Goal: Check status: Check status

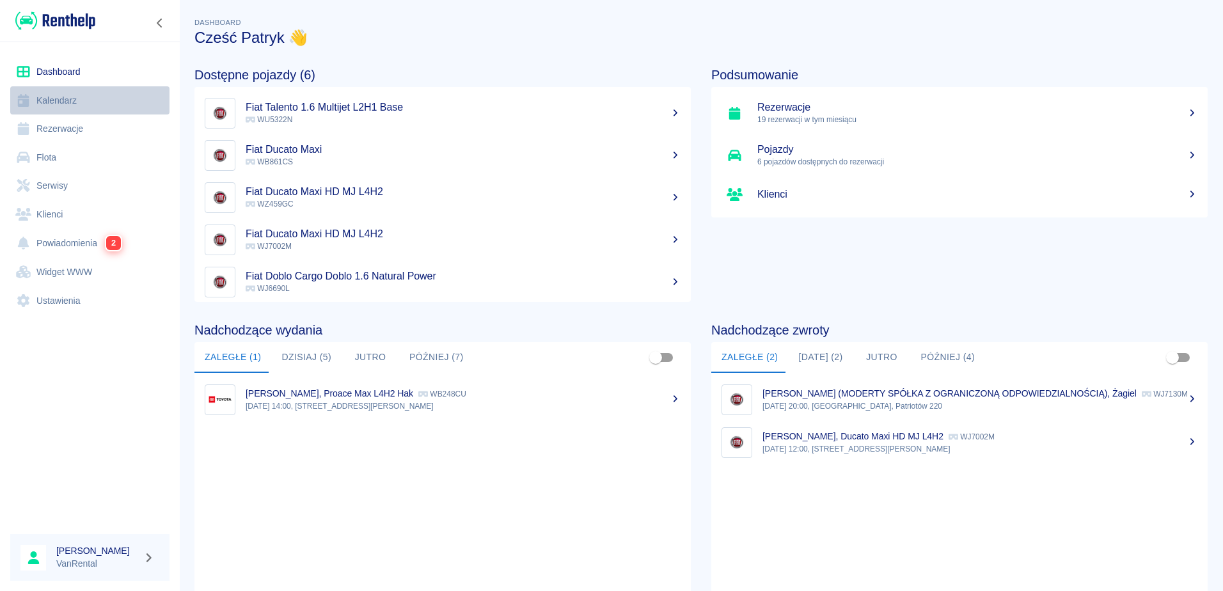
click at [68, 100] on link "Kalendarz" at bounding box center [89, 100] width 159 height 29
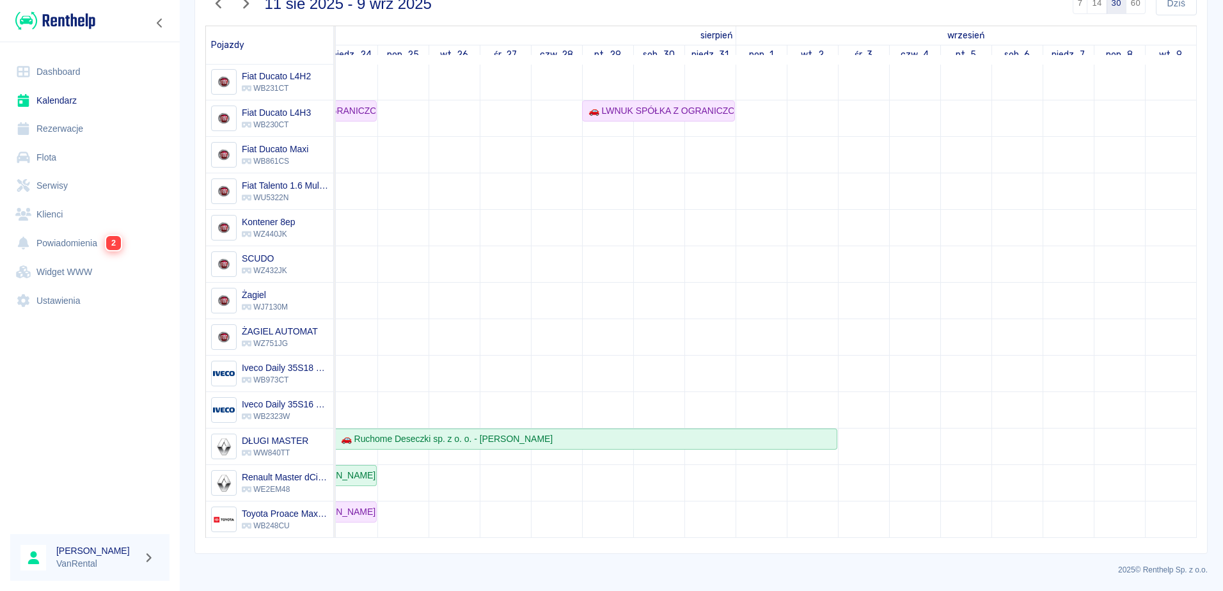
scroll to position [0, 635]
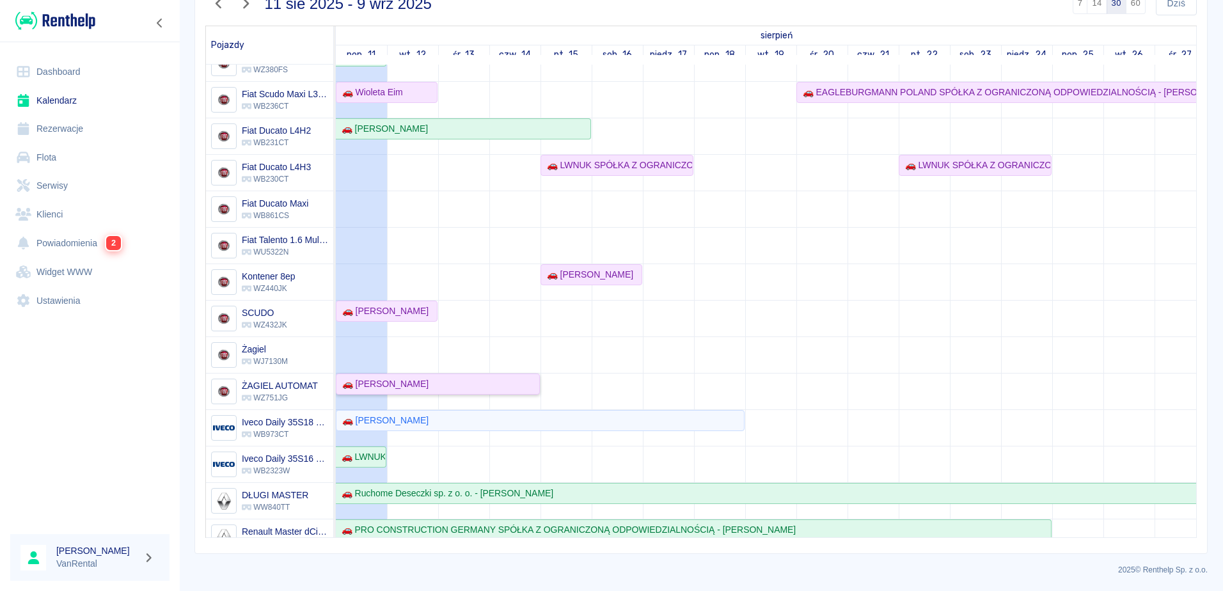
click at [362, 383] on div "🚗 [PERSON_NAME]" at bounding box center [382, 383] width 91 height 13
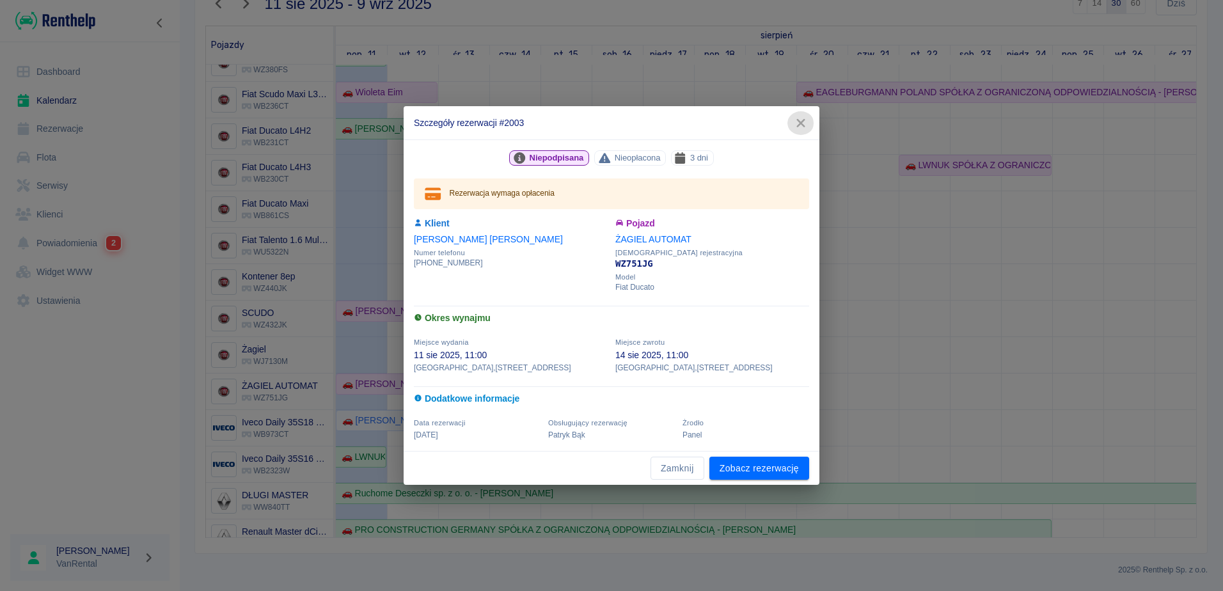
click at [798, 122] on icon "button" at bounding box center [801, 122] width 17 height 13
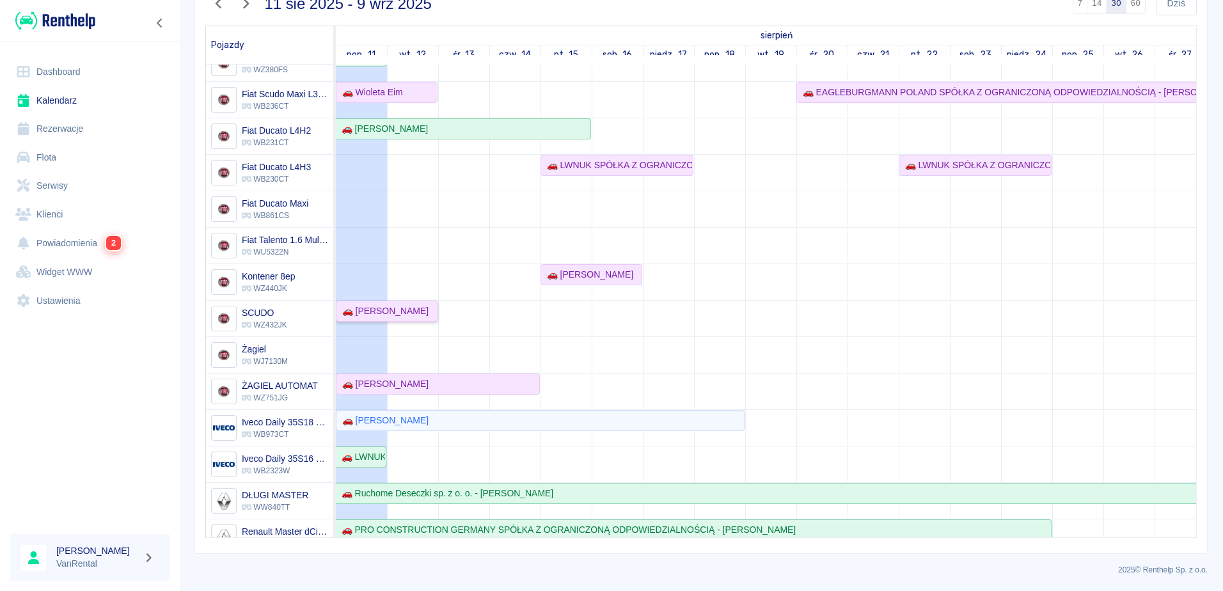
click at [372, 307] on div "🚗 [PERSON_NAME]" at bounding box center [382, 311] width 91 height 13
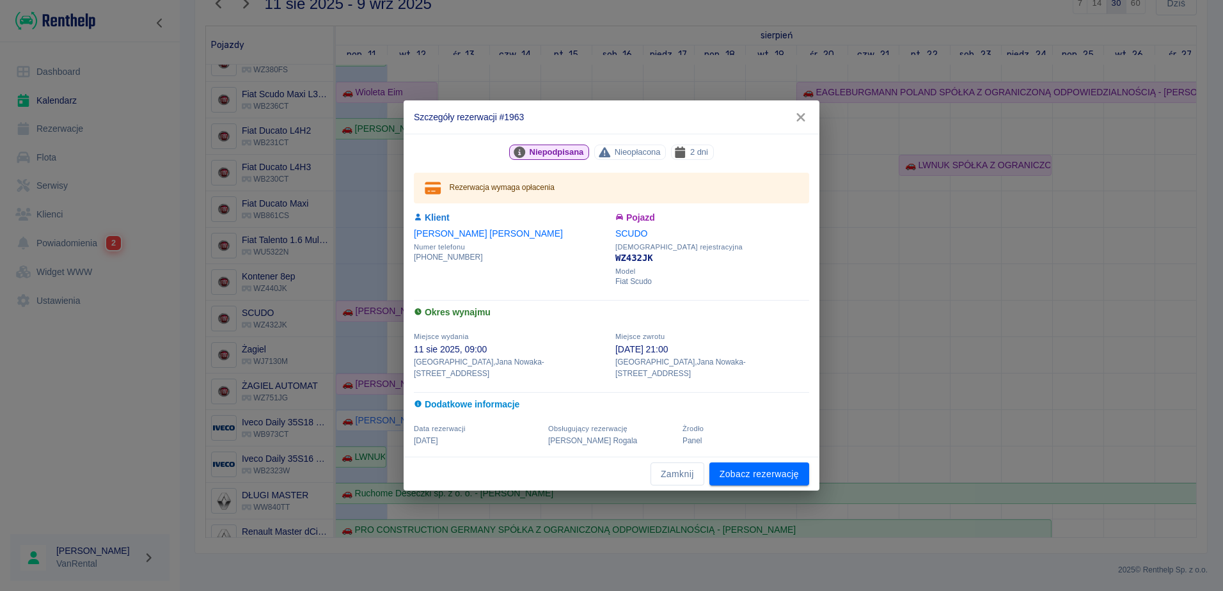
click at [800, 122] on icon "button" at bounding box center [801, 117] width 8 height 8
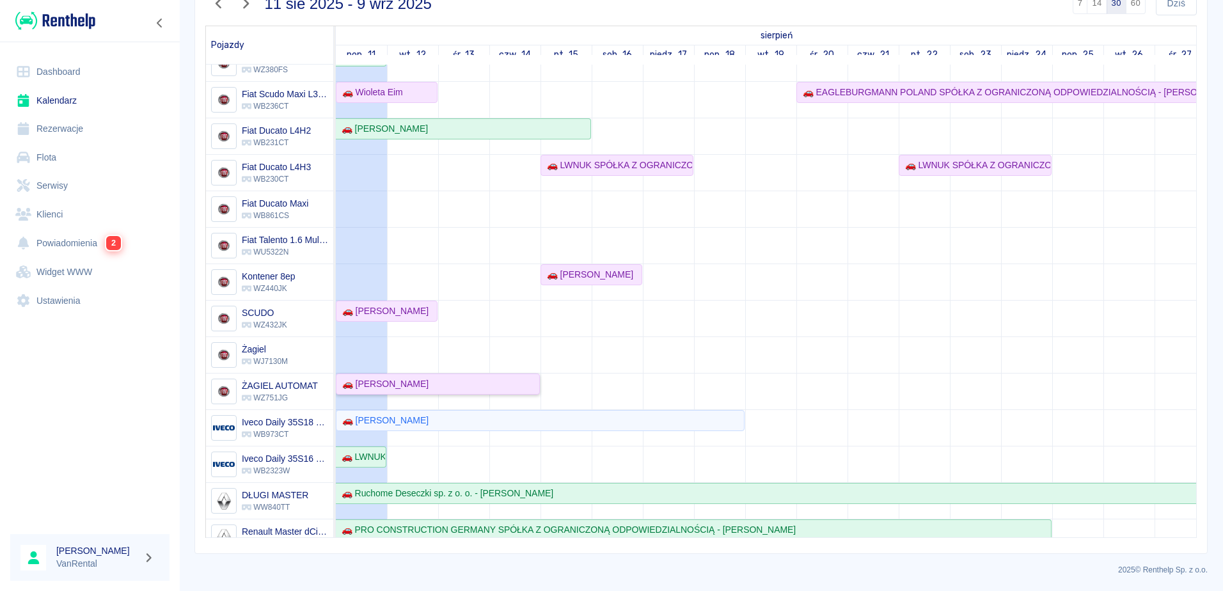
click at [359, 383] on div "🚗 [PERSON_NAME]" at bounding box center [382, 383] width 91 height 13
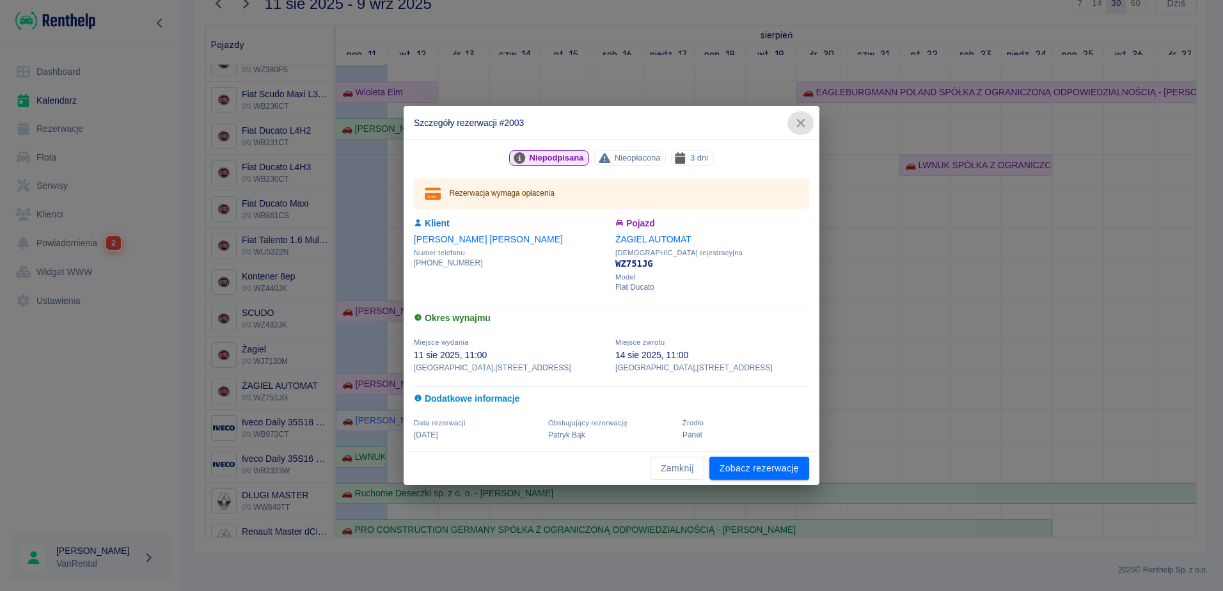
click at [800, 120] on icon "button" at bounding box center [801, 122] width 17 height 13
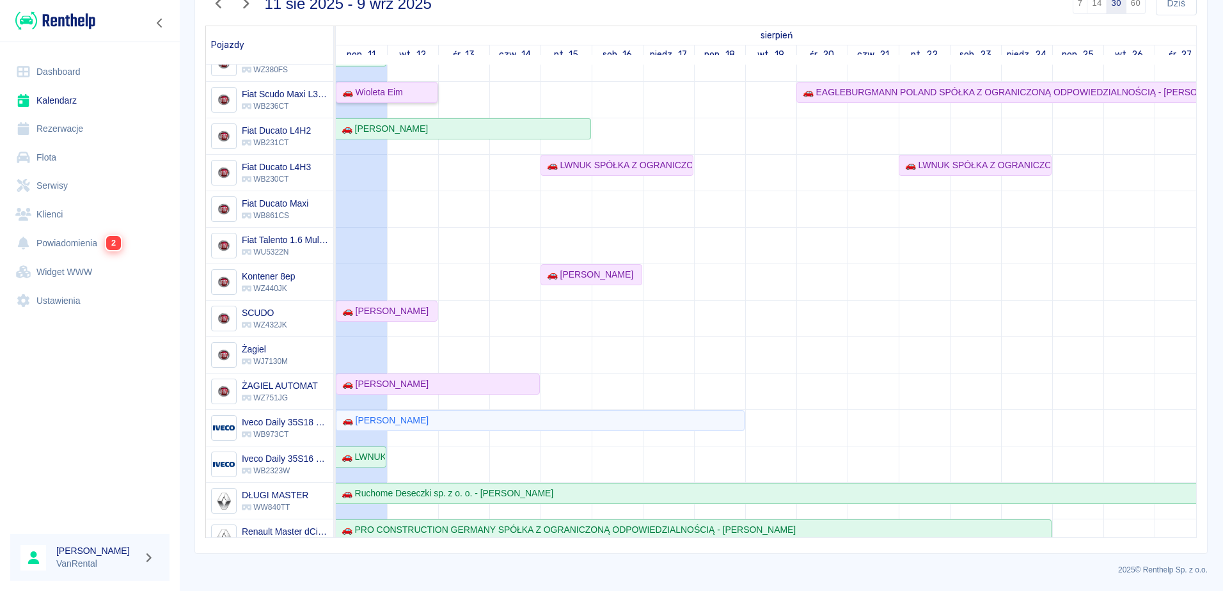
click at [376, 90] on div "🚗 Wioleta Eim" at bounding box center [370, 92] width 66 height 13
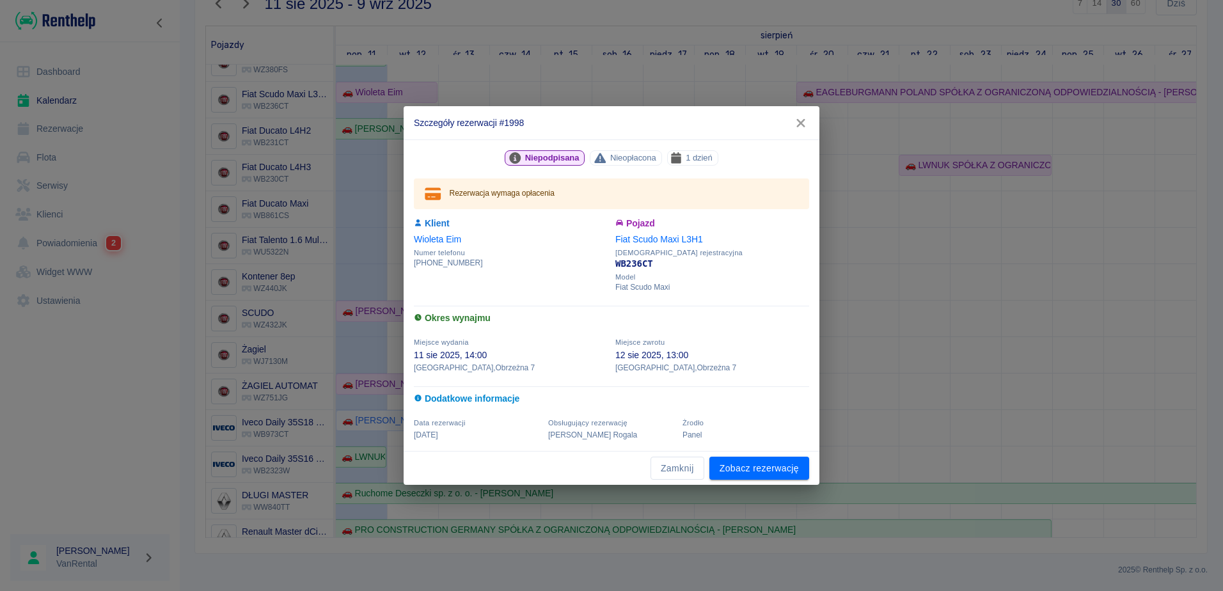
click at [798, 121] on icon "button" at bounding box center [801, 123] width 8 height 8
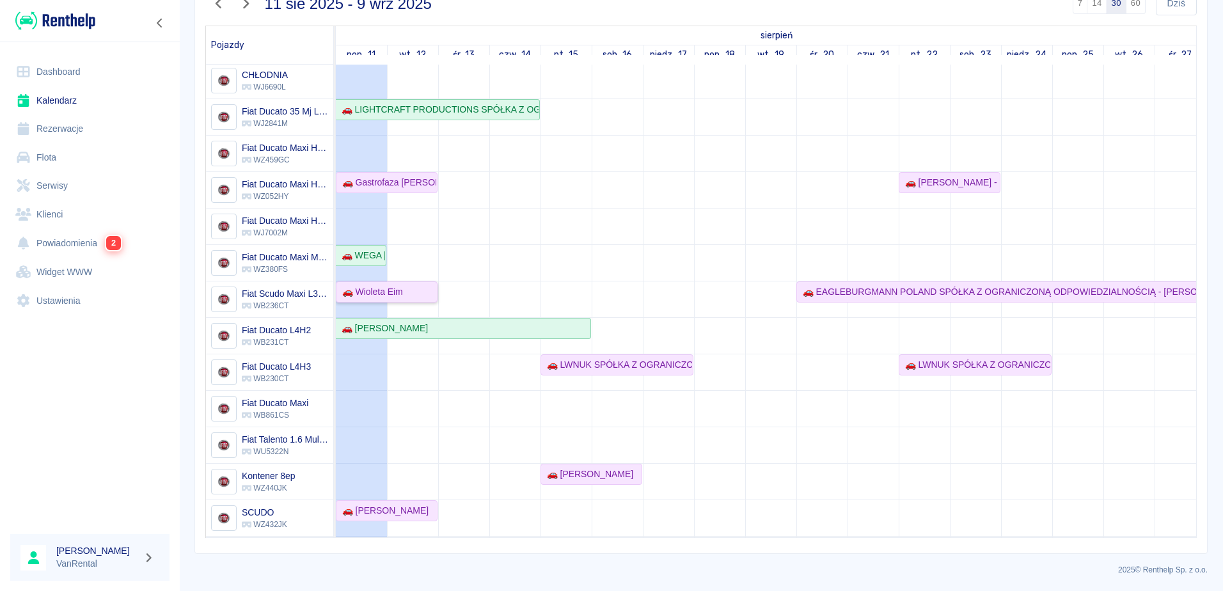
scroll to position [0, 0]
click at [373, 187] on div "🚗 Gastrofaza [PERSON_NAME] - [PERSON_NAME]" at bounding box center [386, 184] width 99 height 13
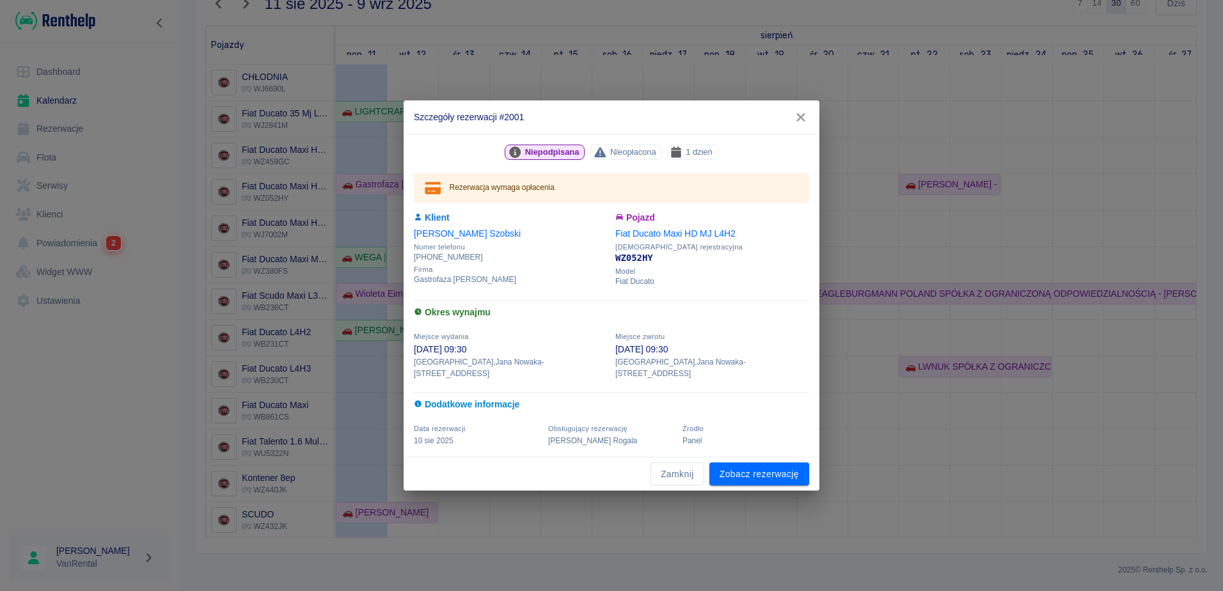
click at [801, 122] on icon "button" at bounding box center [801, 117] width 8 height 8
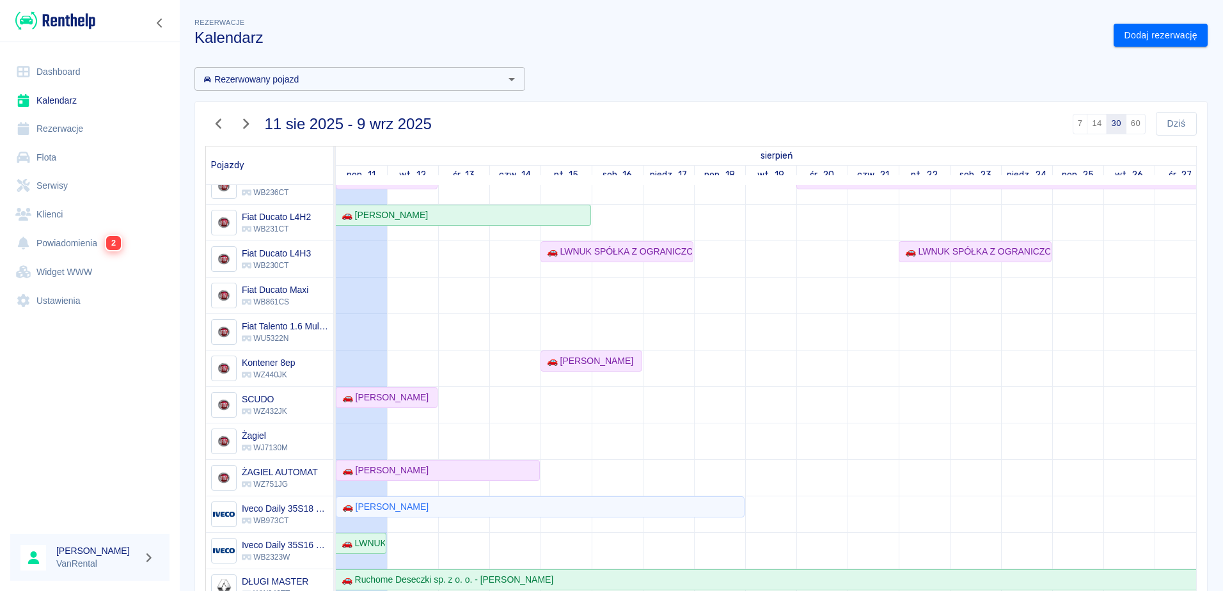
scroll to position [259, 0]
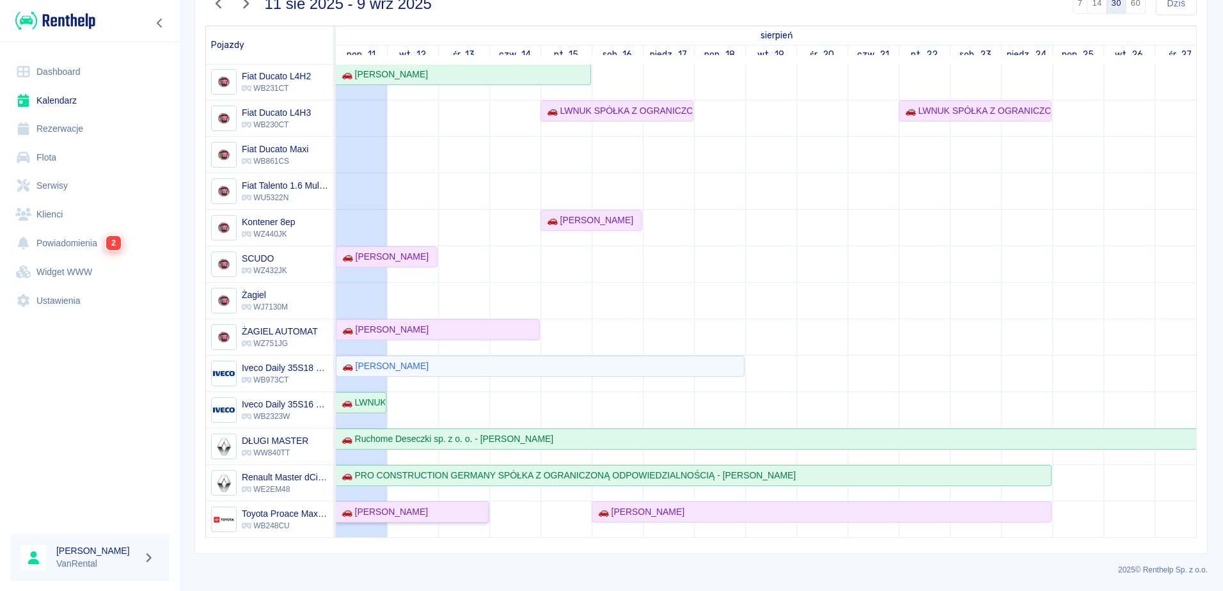
click at [369, 507] on div "🚗 [PERSON_NAME]" at bounding box center [382, 511] width 91 height 13
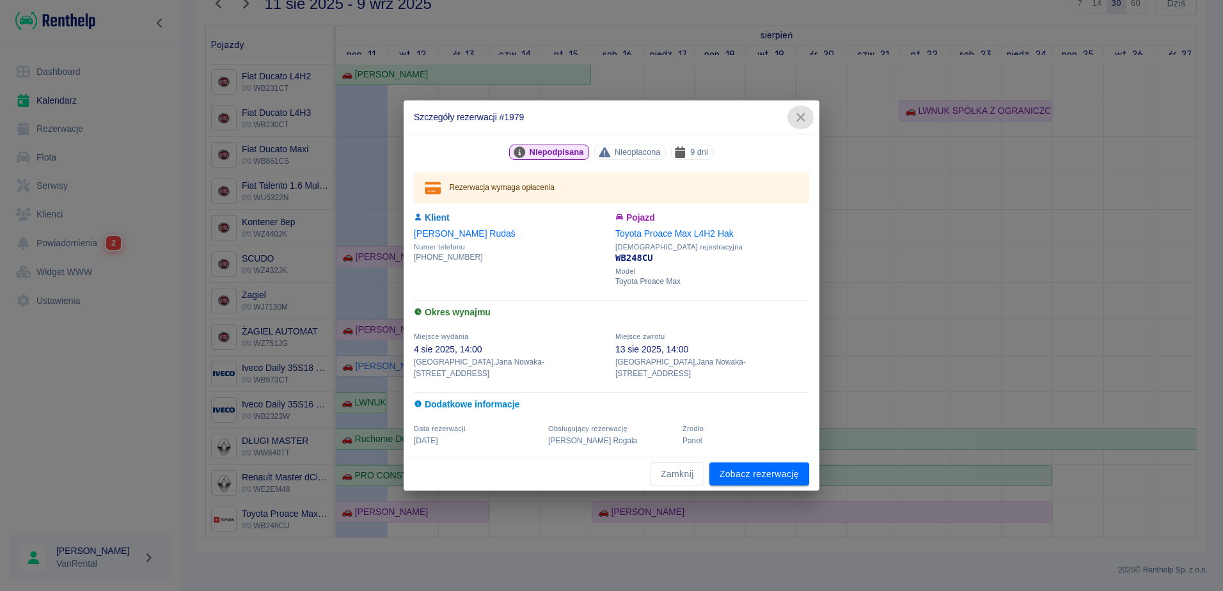
click at [799, 122] on icon "button" at bounding box center [801, 117] width 8 height 8
